Goal: Navigation & Orientation: Find specific page/section

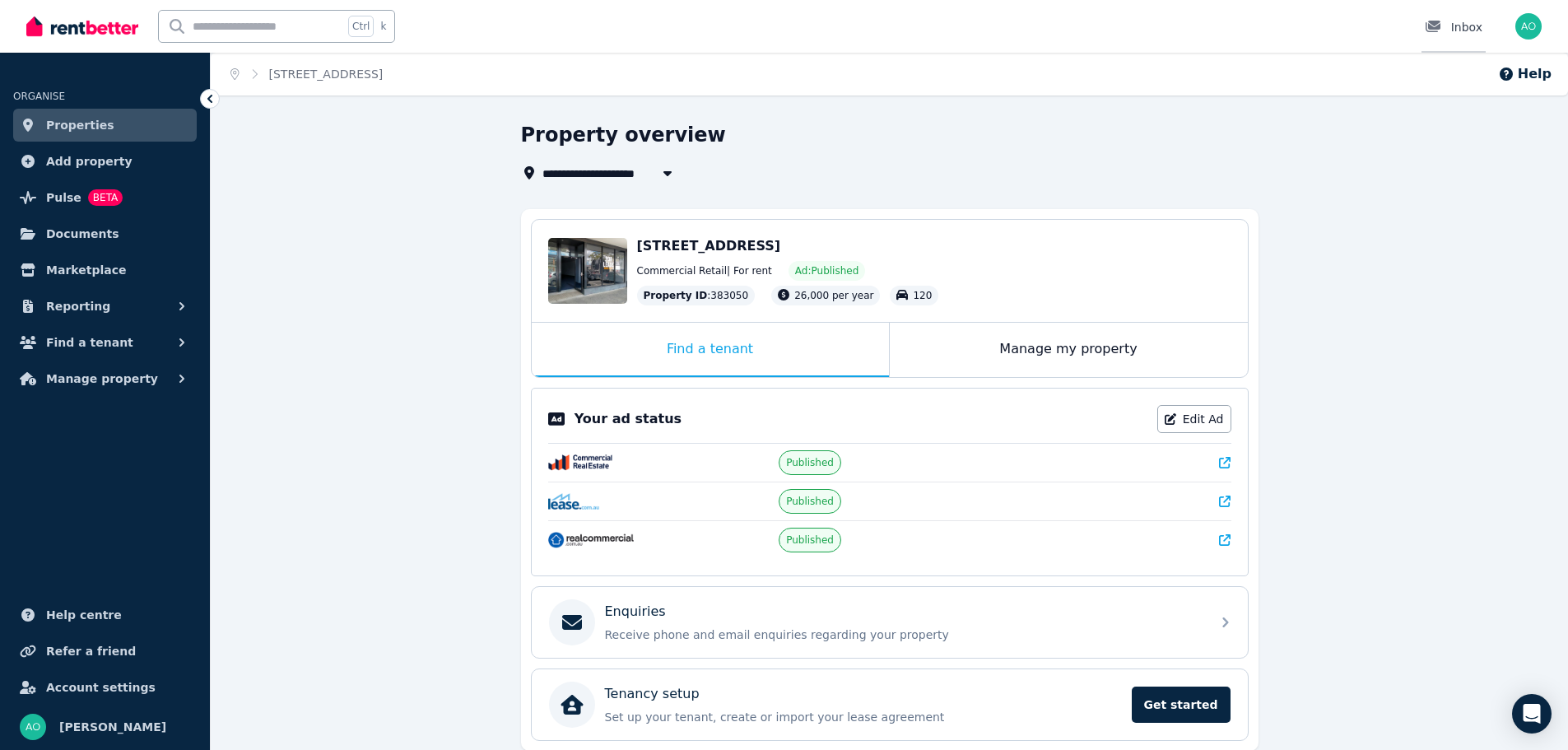
click at [1463, 24] on div "Inbox" at bounding box center [1453, 27] width 58 height 17
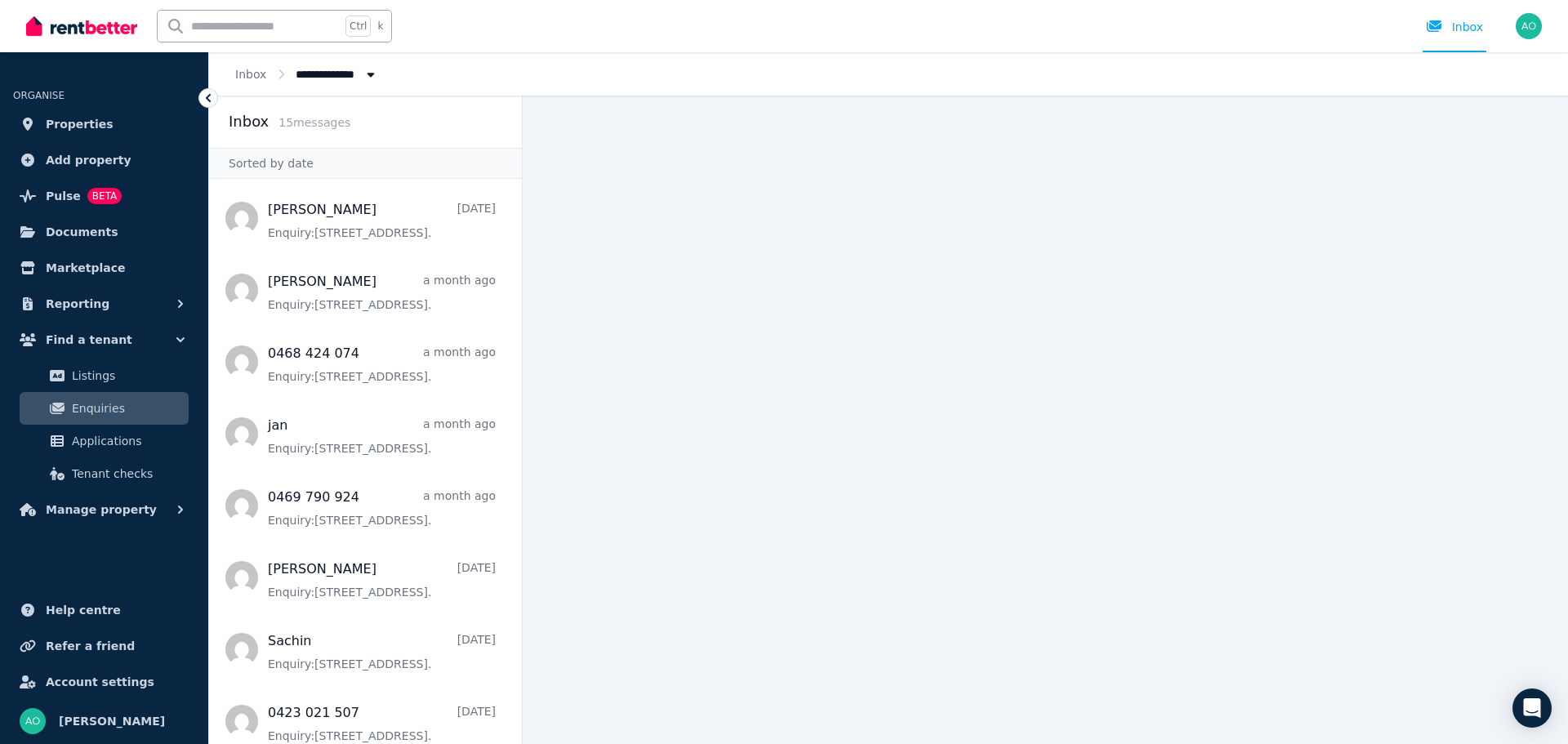
click at [1451, 24] on div at bounding box center [1438, 27] width 26 height 17
